Goal: Information Seeking & Learning: Learn about a topic

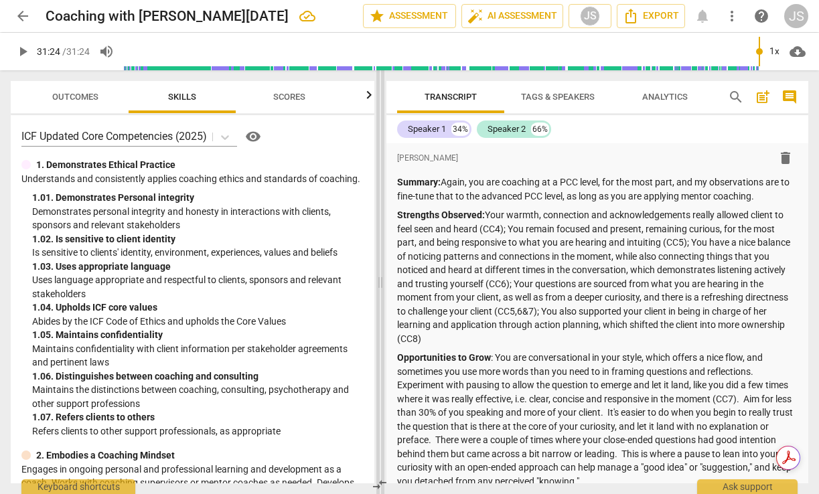
drag, startPoint x: 345, startPoint y: 287, endPoint x: 383, endPoint y: 295, distance: 39.0
click at [383, 295] on span at bounding box center [380, 282] width 8 height 424
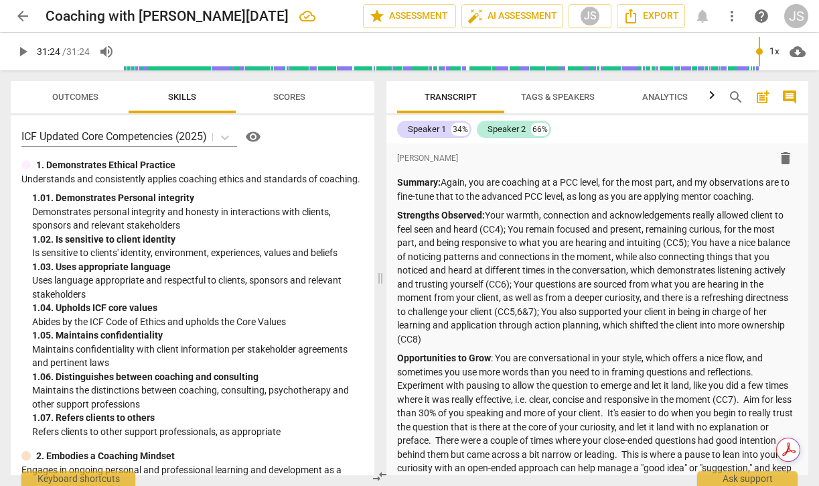
click at [73, 96] on span "Outcomes" at bounding box center [75, 97] width 46 height 10
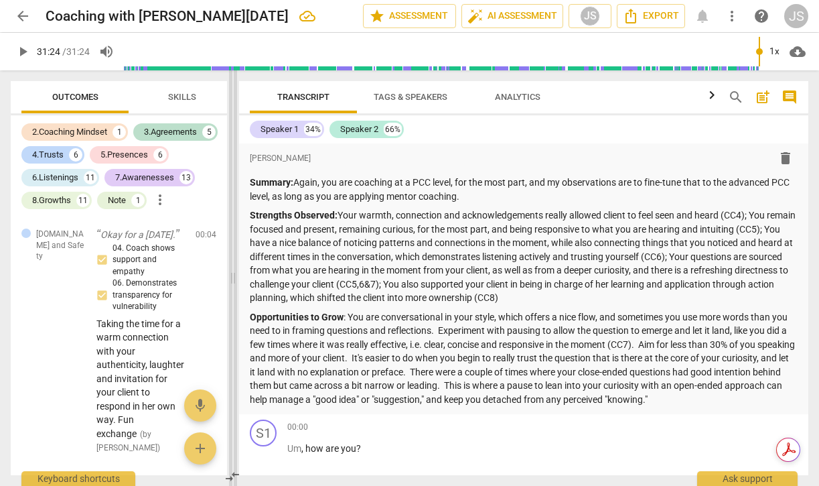
drag, startPoint x: 381, startPoint y: 279, endPoint x: 234, endPoint y: 289, distance: 147.7
click at [234, 289] on span at bounding box center [233, 277] width 8 height 415
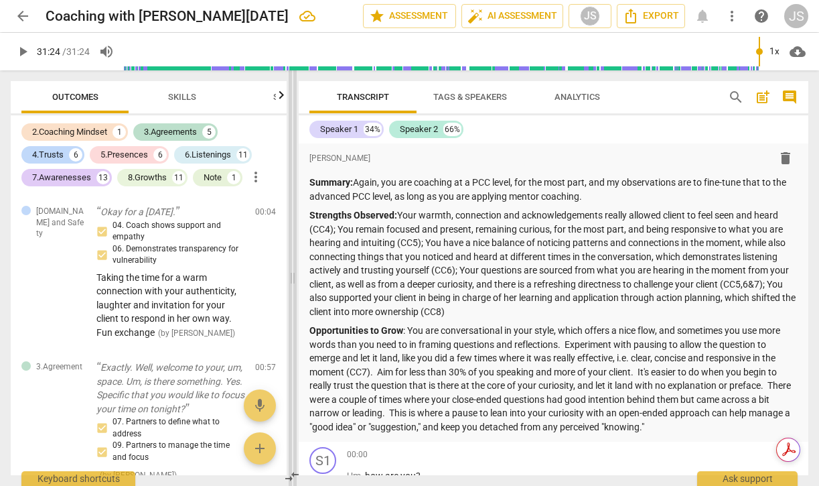
drag, startPoint x: 236, startPoint y: 278, endPoint x: 296, endPoint y: 279, distance: 59.6
click at [296, 279] on span at bounding box center [293, 277] width 8 height 415
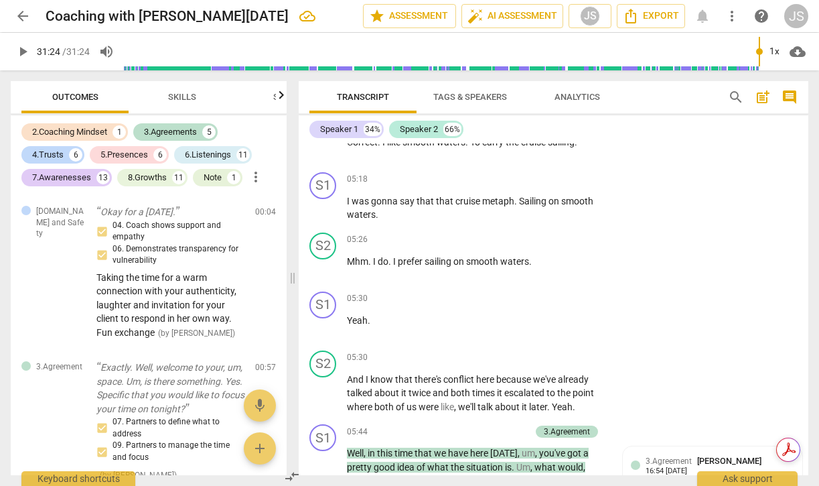
scroll to position [1862, 0]
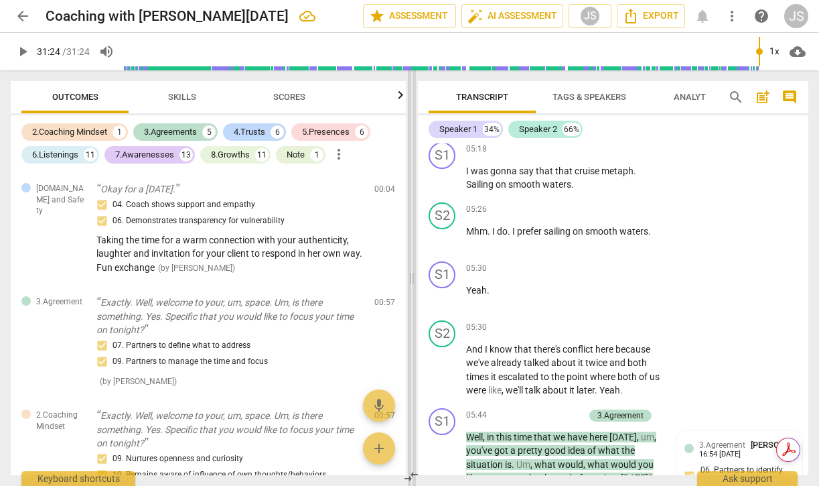
drag, startPoint x: 289, startPoint y: 277, endPoint x: 407, endPoint y: 281, distance: 118.0
click at [408, 281] on span at bounding box center [412, 277] width 8 height 415
click at [177, 97] on span "Skills" at bounding box center [182, 97] width 28 height 10
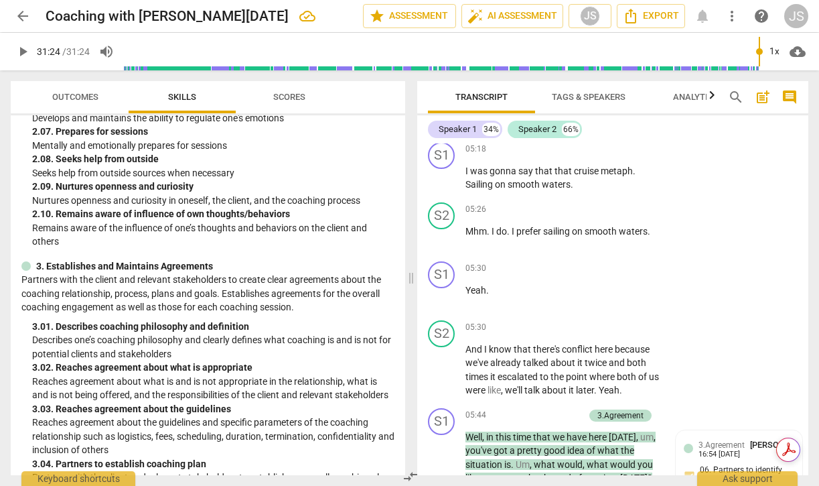
scroll to position [573, 0]
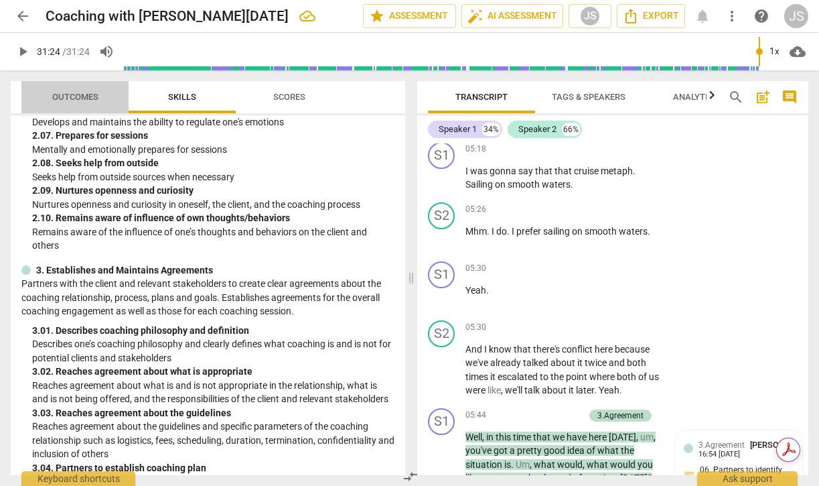
click at [74, 98] on span "Outcomes" at bounding box center [75, 97] width 46 height 10
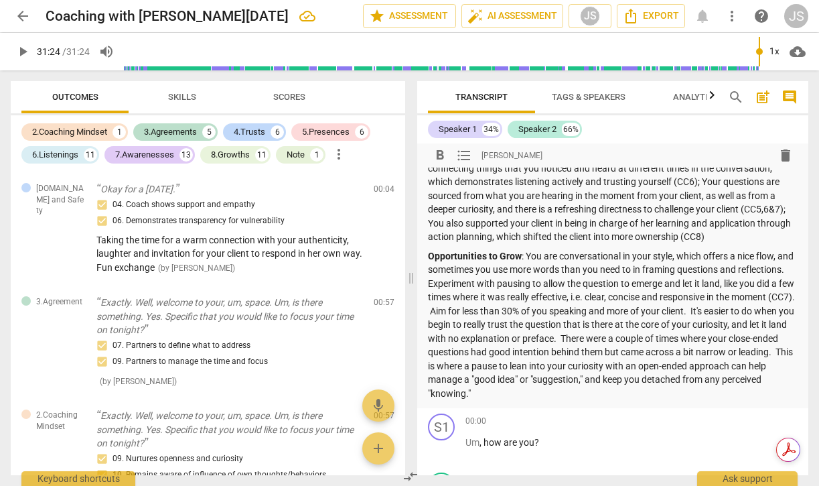
scroll to position [127, 0]
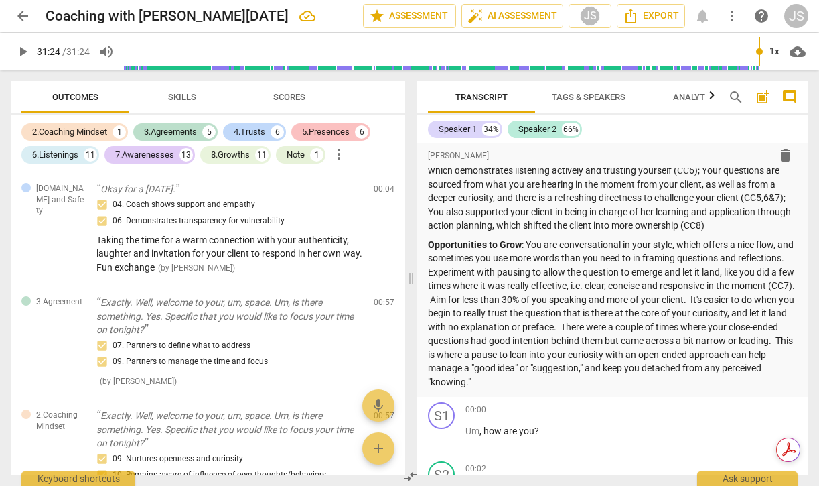
click at [327, 131] on div "5.Presences" at bounding box center [326, 131] width 48 height 13
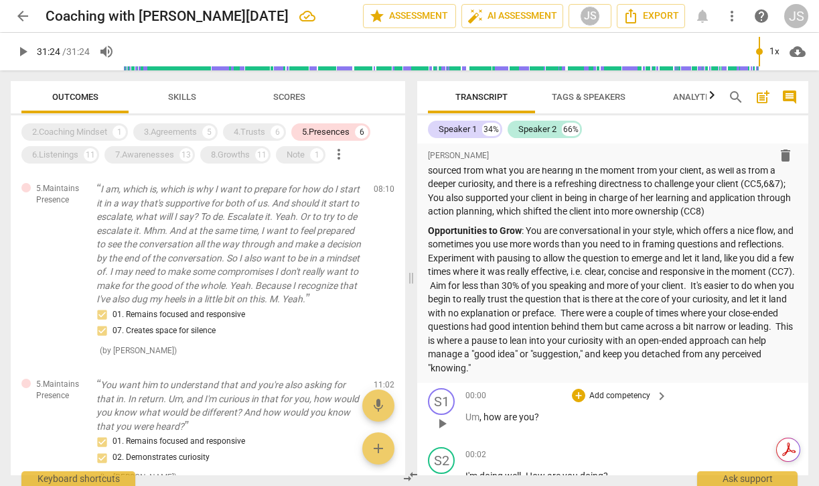
scroll to position [128, 0]
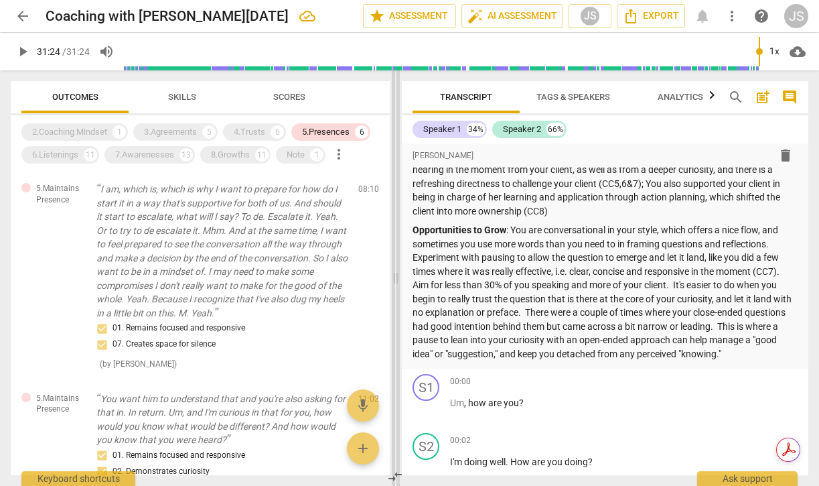
drag, startPoint x: 410, startPoint y: 280, endPoint x: 395, endPoint y: 279, distance: 15.5
click at [395, 279] on span at bounding box center [396, 277] width 8 height 415
click at [180, 150] on div "7.Awarenesses 13" at bounding box center [150, 154] width 90 height 17
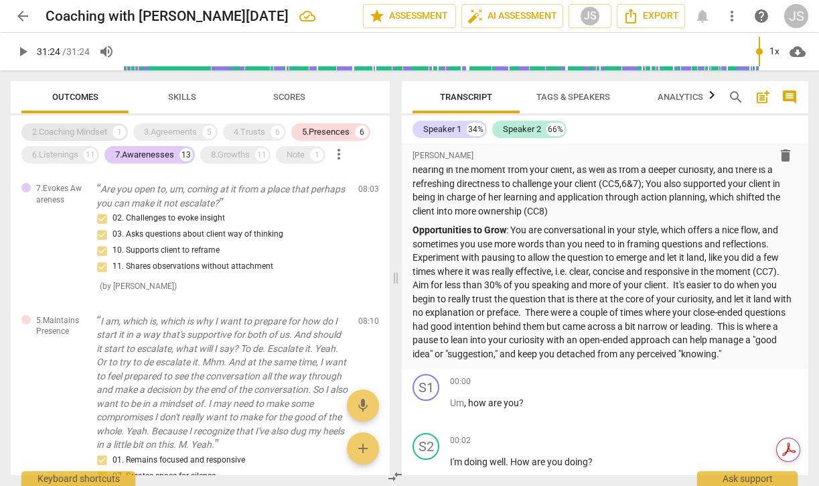
click at [95, 130] on div "2.Coaching Mindset" at bounding box center [69, 131] width 75 height 13
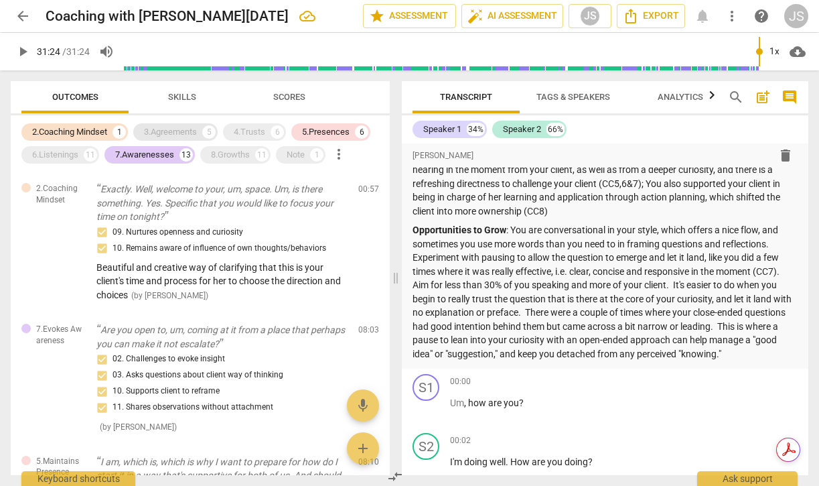
click at [157, 132] on div "3.Agreements" at bounding box center [170, 131] width 53 height 13
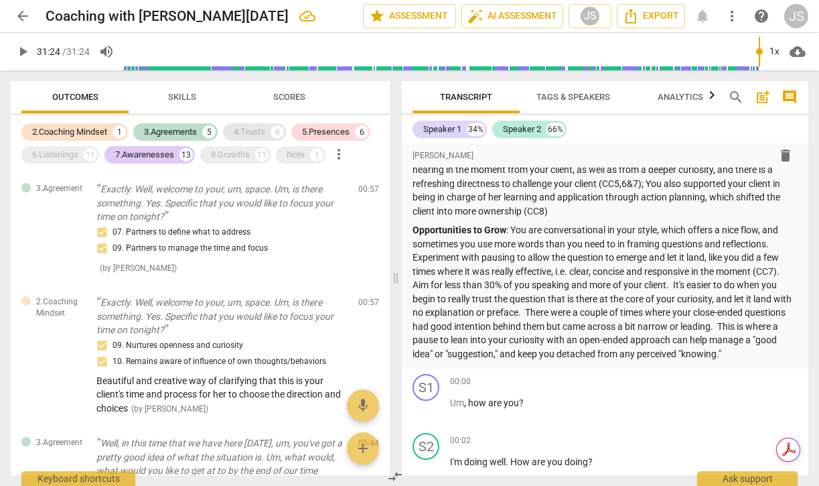
click at [255, 129] on div "4.Trusts" at bounding box center [249, 131] width 31 height 13
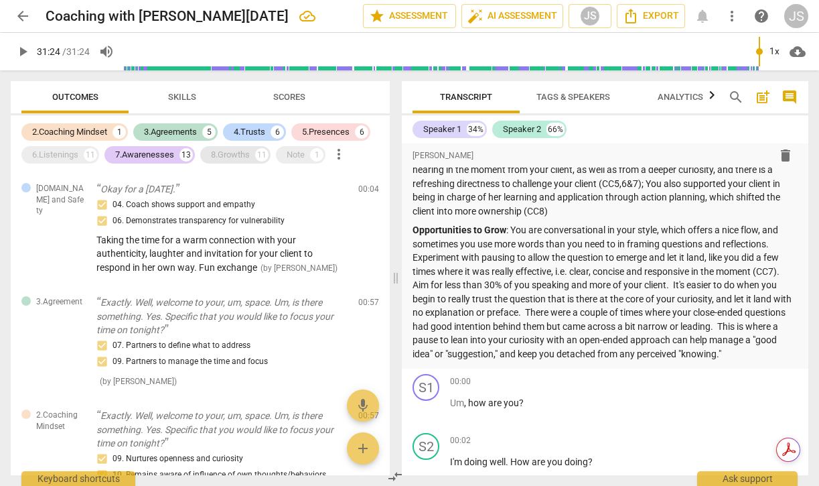
click at [233, 153] on div "8.Growths" at bounding box center [230, 154] width 39 height 13
click at [307, 149] on div "Note 1" at bounding box center [301, 154] width 50 height 17
click at [62, 155] on div "6.Listenings" at bounding box center [55, 154] width 46 height 13
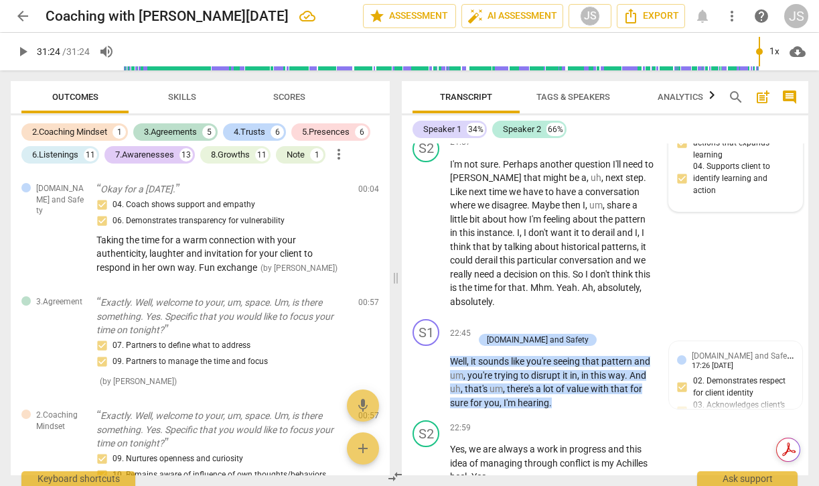
scroll to position [7822, 0]
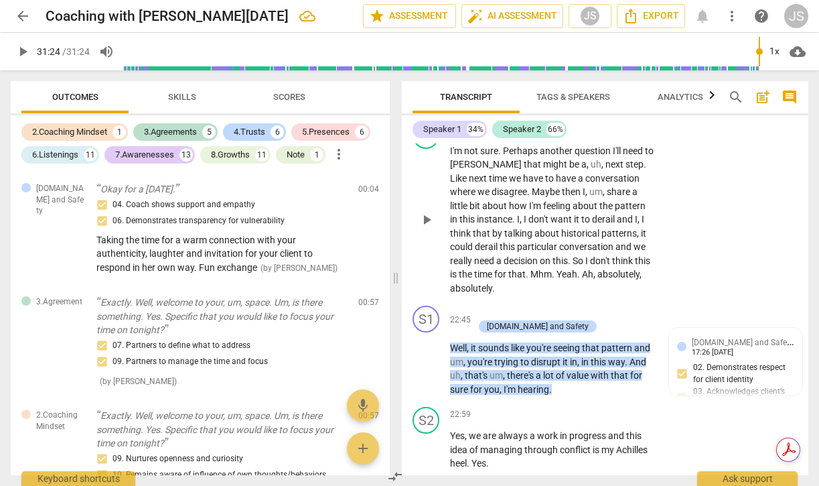
click at [708, 301] on div "S2 play_arrow pause 21:57 + Add competency keyboard_arrow_right I'm not sure . …" at bounding box center [605, 209] width 407 height 184
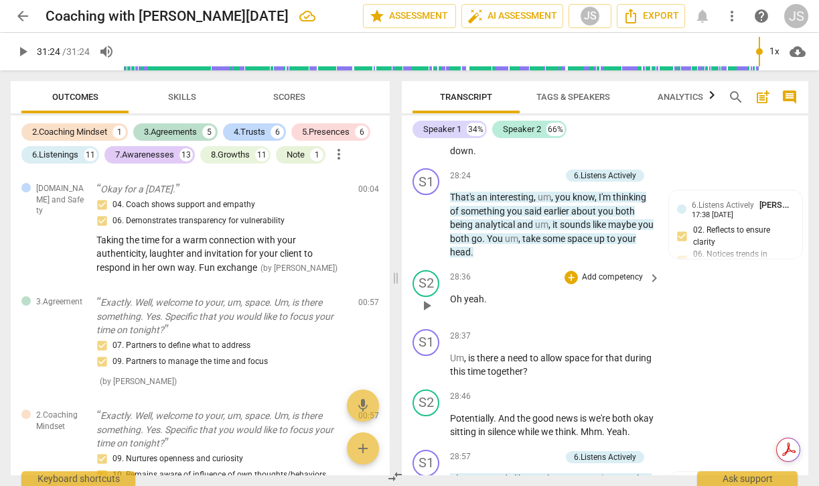
scroll to position [10115, 0]
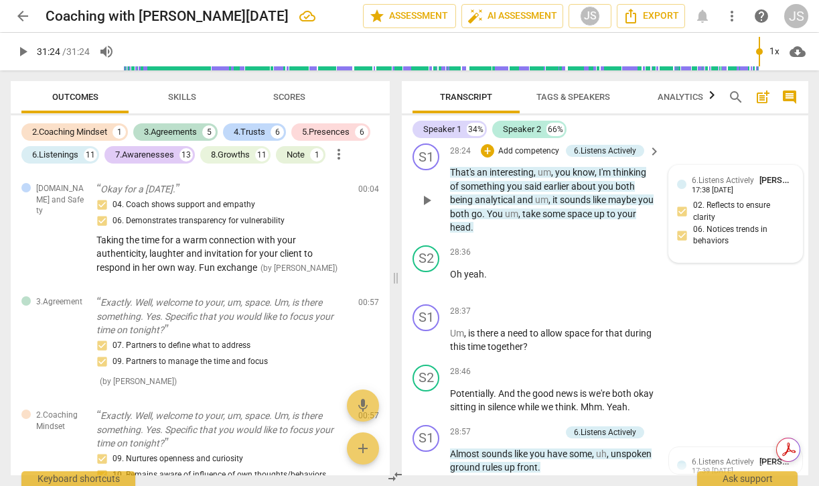
click at [731, 254] on div "6.Listens Actively [PERSON_NAME] 17:38 [DATE] 02. Reflects to ensure clarity 06…" at bounding box center [735, 214] width 117 height 80
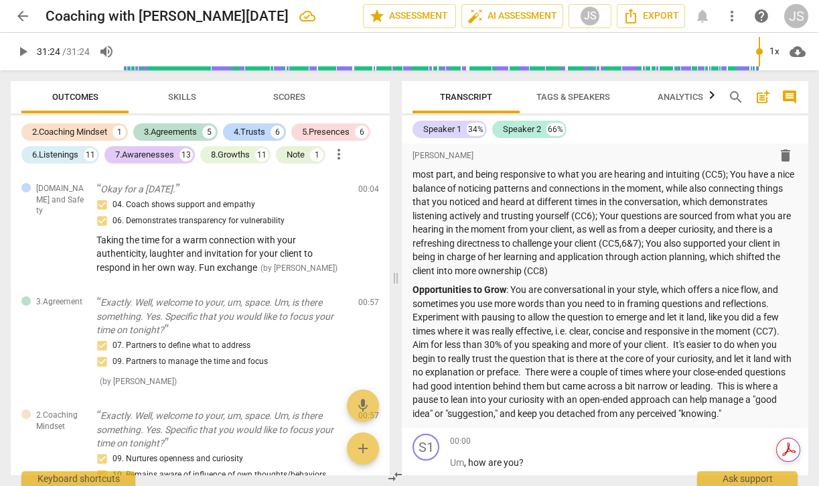
scroll to position [0, 0]
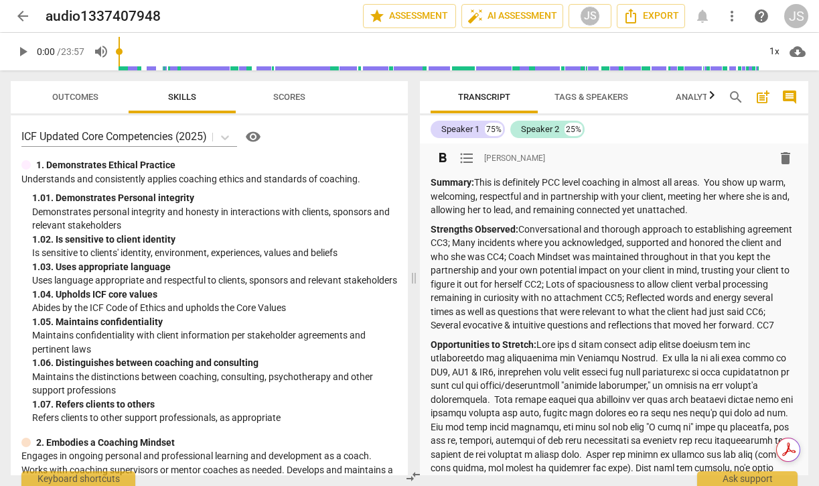
scroll to position [7, 0]
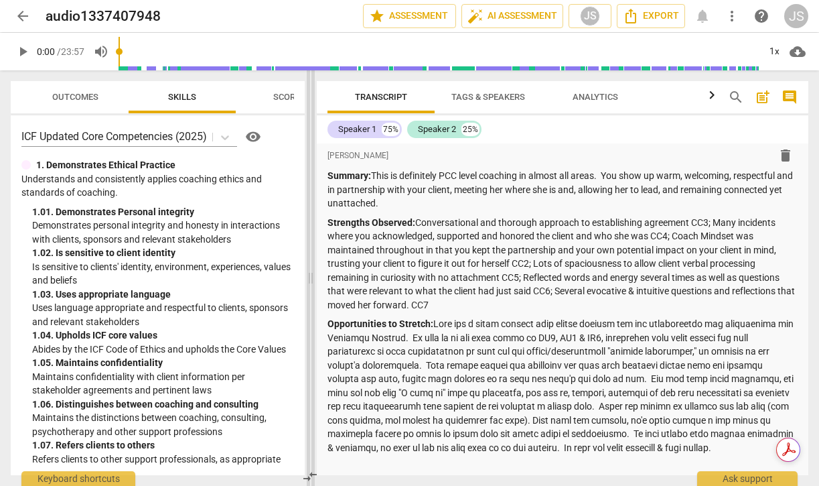
drag, startPoint x: 414, startPoint y: 276, endPoint x: 311, endPoint y: 277, distance: 103.2
click at [311, 277] on span at bounding box center [311, 277] width 8 height 415
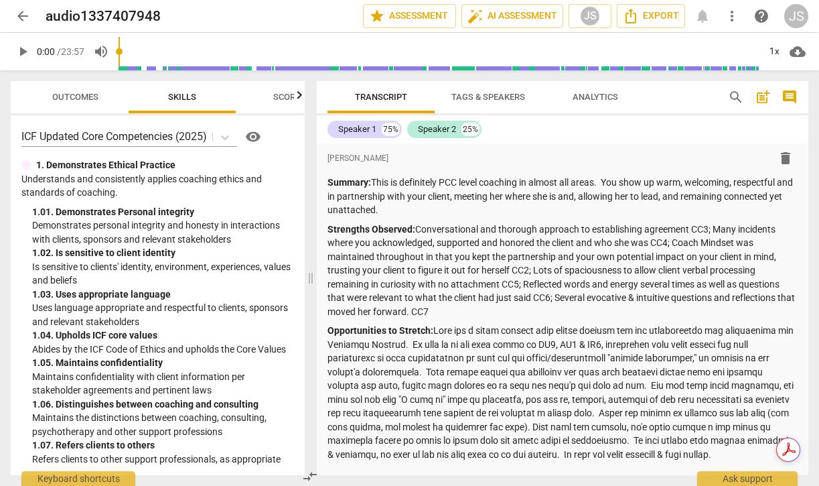
scroll to position [3, 0]
